Goal: Task Accomplishment & Management: Manage account settings

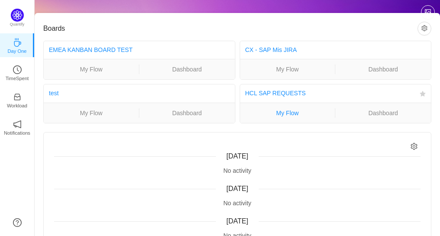
click at [287, 113] on link "My Flow" at bounding box center [287, 113] width 95 height 10
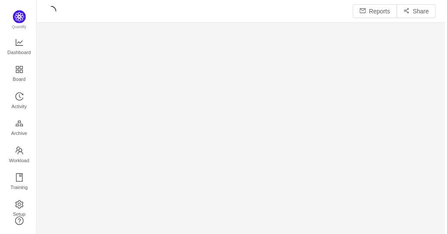
scroll to position [223, 393]
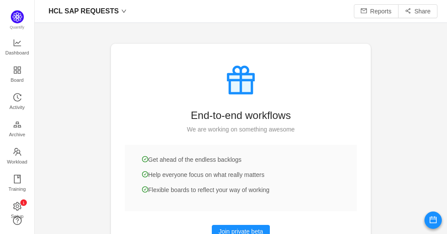
scroll to position [41, 0]
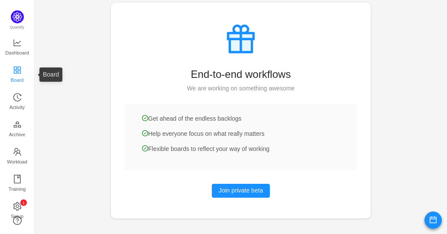
click at [19, 73] on span "Board" at bounding box center [17, 79] width 13 height 17
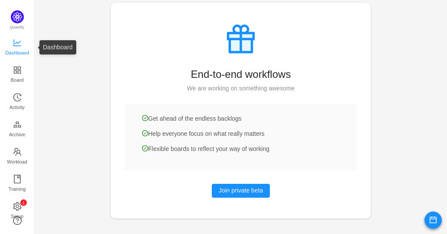
click at [16, 46] on span "Dashboard" at bounding box center [17, 52] width 24 height 17
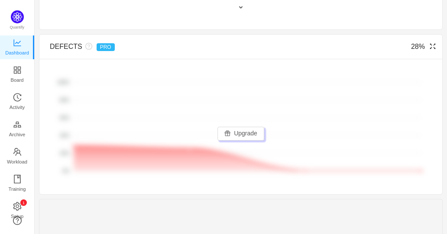
scroll to position [734, 0]
